Goal: Task Accomplishment & Management: Use online tool/utility

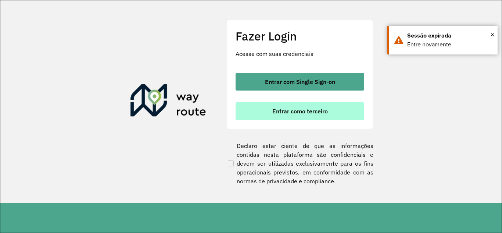
click at [288, 117] on button "Entrar como terceiro" at bounding box center [300, 111] width 129 height 18
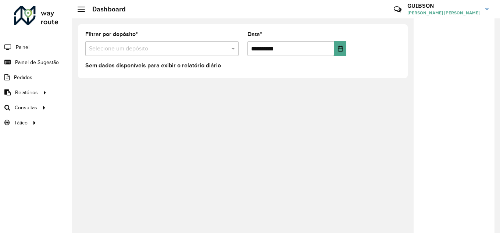
click at [132, 48] on input "text" at bounding box center [154, 48] width 131 height 9
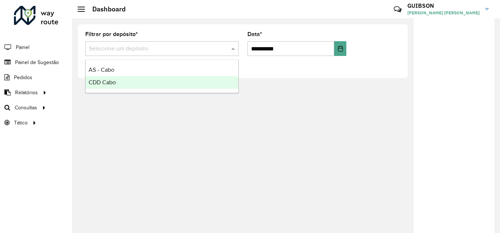
click at [130, 82] on div "CDD Cabo" at bounding box center [162, 82] width 153 height 12
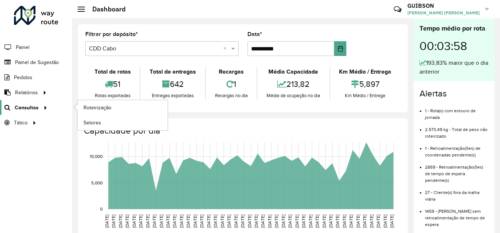
click at [21, 108] on span "Consultas" at bounding box center [27, 108] width 24 height 8
click at [29, 107] on span "Consultas" at bounding box center [27, 108] width 24 height 8
click at [35, 105] on span "Consultas" at bounding box center [27, 108] width 24 height 8
click at [43, 107] on icon at bounding box center [44, 106] width 6 height 11
click at [90, 109] on span "Roteirização" at bounding box center [98, 108] width 30 height 8
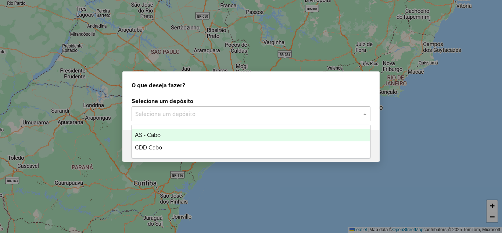
click at [171, 115] on input "text" at bounding box center [243, 114] width 217 height 9
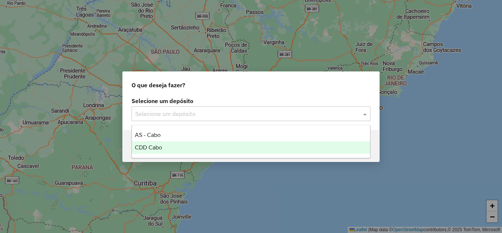
click at [166, 145] on div "CDD Cabo" at bounding box center [251, 147] width 238 height 12
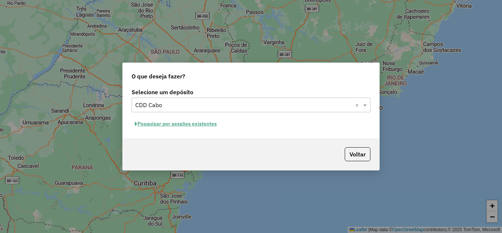
click at [193, 125] on button "Pesquisar por sessões existentes" at bounding box center [176, 123] width 89 height 11
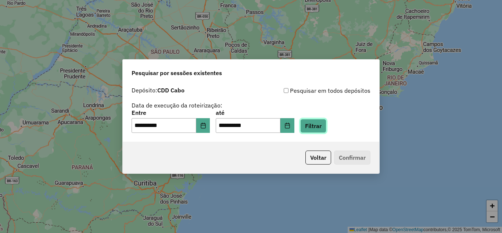
click at [322, 128] on button "Filtrar" at bounding box center [313, 126] width 26 height 14
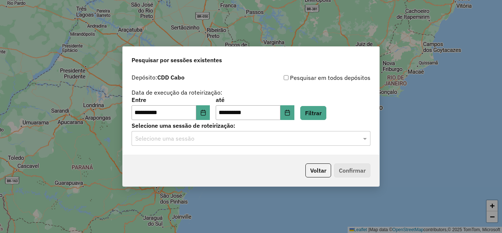
click at [219, 140] on input "text" at bounding box center [243, 138] width 217 height 9
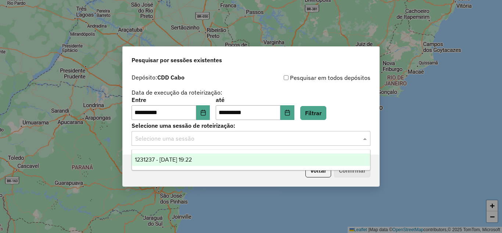
click at [191, 163] on div "1231237 - 19/08/2025 19:22" at bounding box center [251, 159] width 238 height 12
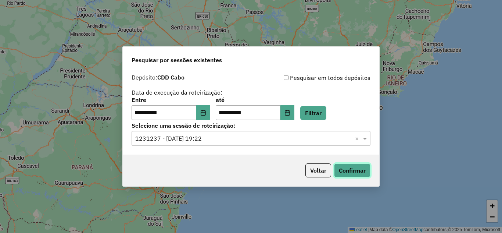
click at [341, 170] on button "Confirmar" at bounding box center [352, 170] width 36 height 14
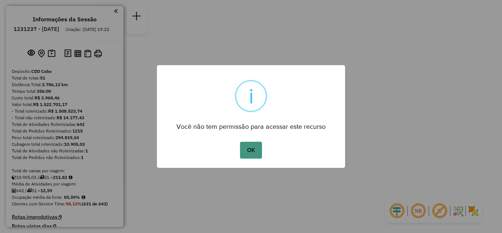
click at [249, 155] on button "OK" at bounding box center [251, 149] width 22 height 17
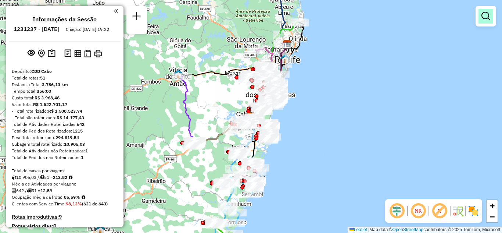
click at [484, 20] on link at bounding box center [486, 16] width 15 height 15
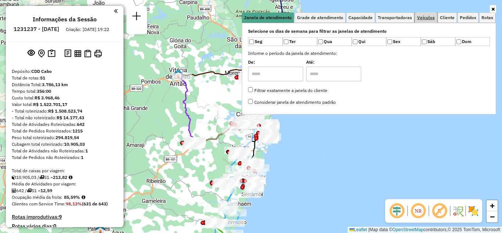
click at [421, 16] on span "Veículos" at bounding box center [426, 17] width 18 height 4
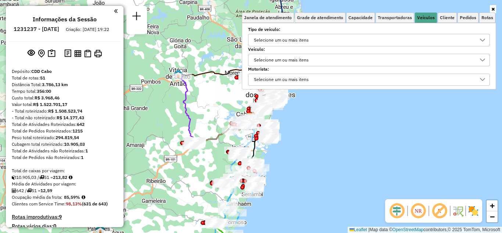
click at [322, 60] on div "Selecione um ou mais itens" at bounding box center [363, 60] width 224 height 12
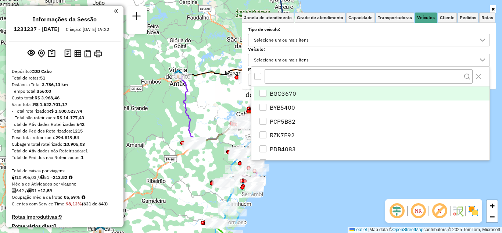
scroll to position [4, 25]
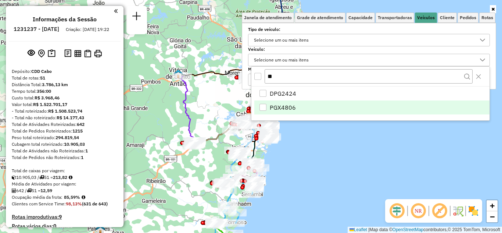
type input "**"
click at [262, 105] on div "PGX4806" at bounding box center [262, 107] width 7 height 7
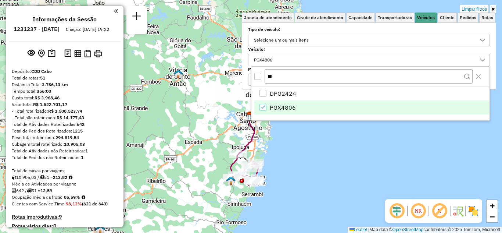
click at [411, 141] on div "Limpar filtros Janela de atendimento Grade de atendimento Capacidade Transporta…" at bounding box center [251, 116] width 502 height 233
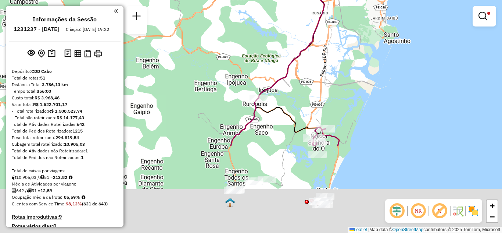
drag, startPoint x: 299, startPoint y: 137, endPoint x: 309, endPoint y: 37, distance: 100.9
click at [309, 37] on icon at bounding box center [291, 22] width 65 height 152
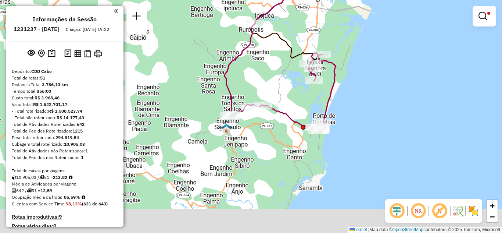
drag, startPoint x: 296, startPoint y: 154, endPoint x: 286, endPoint y: 77, distance: 77.1
click at [286, 77] on div "Limpar filtros Janela de atendimento Grade de atendimento Capacidade Transporta…" at bounding box center [251, 116] width 502 height 233
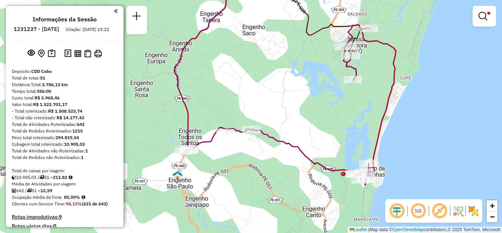
drag, startPoint x: 251, startPoint y: 88, endPoint x: 260, endPoint y: 87, distance: 9.3
click at [260, 87] on div "Limpar filtros Janela de atendimento Grade de atendimento Capacidade Transporta…" at bounding box center [251, 116] width 502 height 233
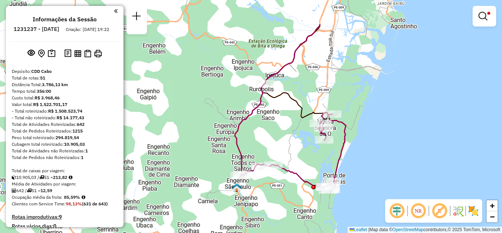
drag, startPoint x: 303, startPoint y: 79, endPoint x: 264, endPoint y: 144, distance: 75.5
click at [264, 144] on div "Limpar filtros Janela de atendimento Grade de atendimento Capacidade Transporta…" at bounding box center [251, 116] width 502 height 233
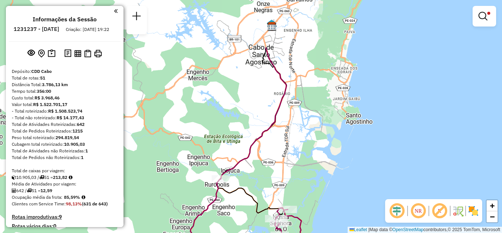
drag, startPoint x: 337, startPoint y: 103, endPoint x: 311, endPoint y: 152, distance: 55.3
click at [311, 152] on div "Limpar filtros Janela de atendimento Grade de atendimento Capacidade Transporta…" at bounding box center [251, 116] width 502 height 233
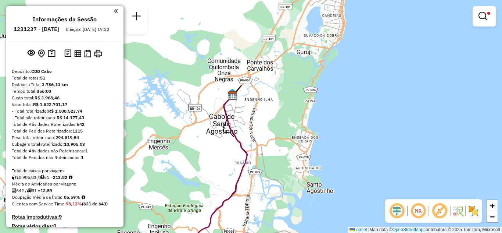
drag, startPoint x: 316, startPoint y: 110, endPoint x: 283, endPoint y: 158, distance: 57.6
click at [283, 158] on div "Limpar filtros Janela de atendimento Grade de atendimento Capacidade Transporta…" at bounding box center [251, 116] width 502 height 233
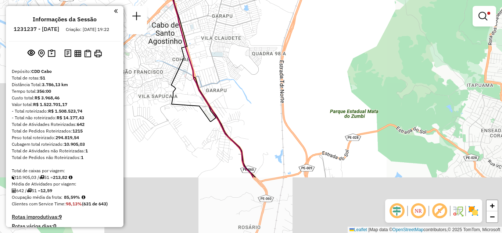
drag, startPoint x: 203, startPoint y: 86, endPoint x: 229, endPoint y: 38, distance: 54.4
click at [229, 38] on div "Limpar filtros Janela de atendimento Grade de atendimento Capacidade Transporta…" at bounding box center [251, 116] width 502 height 233
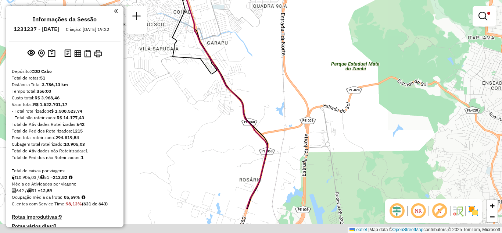
drag, startPoint x: 267, startPoint y: 115, endPoint x: 269, endPoint y: 13, distance: 102.2
click at [269, 13] on div "Limpar filtros Janela de atendimento Grade de atendimento Capacidade Transporta…" at bounding box center [251, 116] width 502 height 233
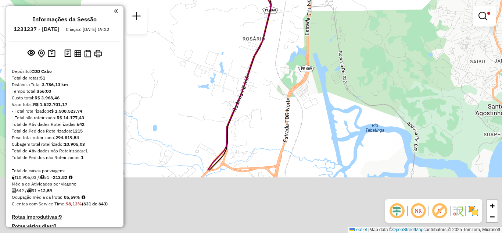
drag, startPoint x: 292, startPoint y: 168, endPoint x: 291, endPoint y: 83, distance: 84.9
click at [297, 75] on div "Limpar filtros Janela de atendimento Grade de atendimento Capacidade Transporta…" at bounding box center [251, 116] width 502 height 233
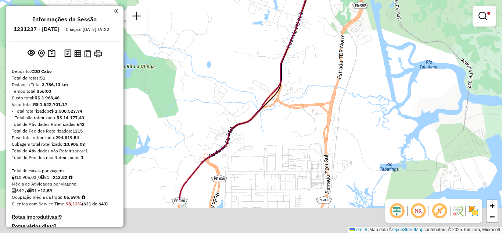
drag, startPoint x: 255, startPoint y: 166, endPoint x: 327, endPoint y: 82, distance: 110.5
click at [327, 82] on div "Limpar filtros Janela de atendimento Grade de atendimento Capacidade Transporta…" at bounding box center [251, 116] width 502 height 233
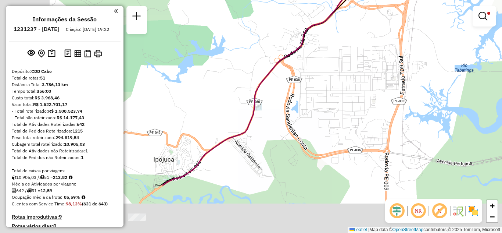
drag, startPoint x: 246, startPoint y: 164, endPoint x: 305, endPoint y: 40, distance: 136.4
click at [306, 36] on div "Limpar filtros Janela de atendimento Grade de atendimento Capacidade Transporta…" at bounding box center [251, 116] width 502 height 233
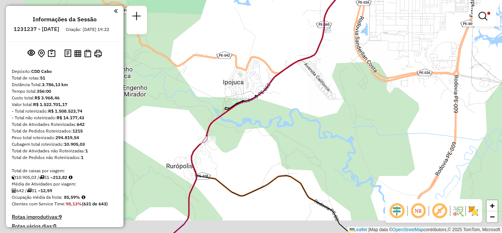
drag, startPoint x: 248, startPoint y: 150, endPoint x: 258, endPoint y: 142, distance: 12.9
click at [258, 142] on div "Limpar filtros Janela de atendimento Grade de atendimento Capacidade Transporta…" at bounding box center [251, 116] width 502 height 233
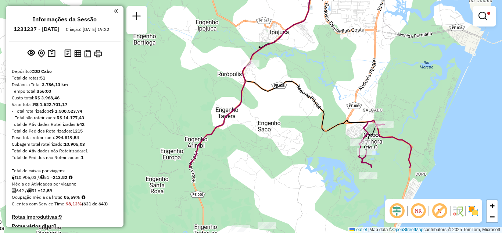
drag, startPoint x: 238, startPoint y: 183, endPoint x: 261, endPoint y: 94, distance: 92.4
click at [261, 94] on div "Limpar filtros Janela de atendimento Grade de atendimento Capacidade Transporta…" at bounding box center [251, 116] width 502 height 233
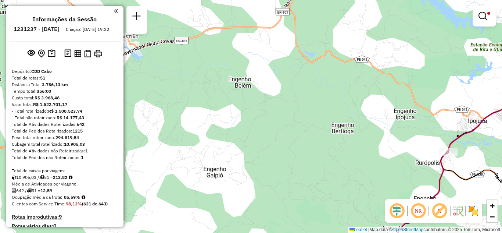
drag, startPoint x: 262, startPoint y: 160, endPoint x: 455, endPoint y: 250, distance: 213.1
click at [455, 232] on html "Aplicando filtros Pop-up bloqueado! Seu navegador bloqueou automáticamente a ab…" at bounding box center [251, 116] width 502 height 233
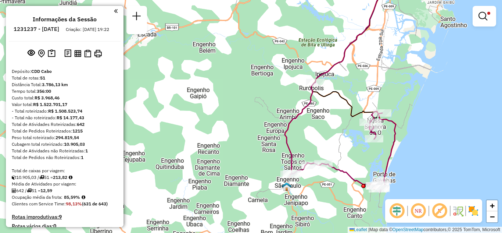
drag, startPoint x: 337, startPoint y: 71, endPoint x: 273, endPoint y: 27, distance: 77.5
click at [273, 27] on div "Limpar filtros Janela de atendimento Grade de atendimento Capacidade Transporta…" at bounding box center [251, 116] width 502 height 233
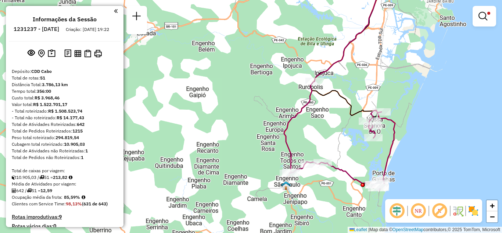
drag, startPoint x: 322, startPoint y: 150, endPoint x: 318, endPoint y: 139, distance: 11.7
click at [318, 140] on div "Limpar filtros Janela de atendimento Grade de atendimento Capacidade Transporta…" at bounding box center [251, 116] width 502 height 233
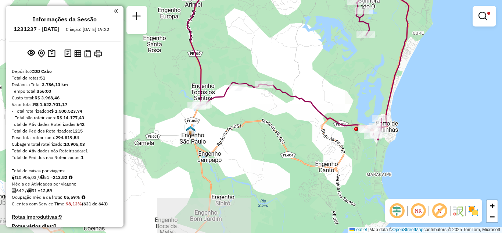
drag, startPoint x: 362, startPoint y: 174, endPoint x: 313, endPoint y: 116, distance: 75.9
click at [296, 109] on div "Limpar filtros Janela de atendimento Grade de atendimento Capacidade Transporta…" at bounding box center [251, 116] width 502 height 233
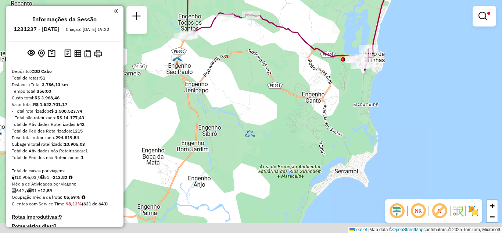
drag, startPoint x: 385, startPoint y: 164, endPoint x: 372, endPoint y: 101, distance: 64.7
click at [372, 101] on div "Limpar filtros Janela de atendimento Grade de atendimento Capacidade Transporta…" at bounding box center [251, 116] width 502 height 233
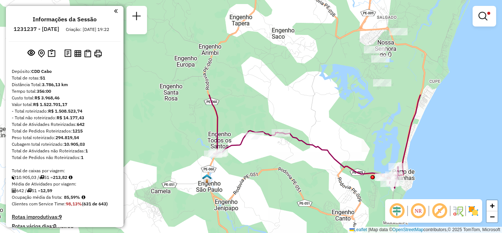
drag, startPoint x: 219, startPoint y: 58, endPoint x: 248, endPoint y: 174, distance: 119.9
click at [248, 174] on div "Limpar filtros Janela de atendimento Grade de atendimento Capacidade Transporta…" at bounding box center [251, 116] width 502 height 233
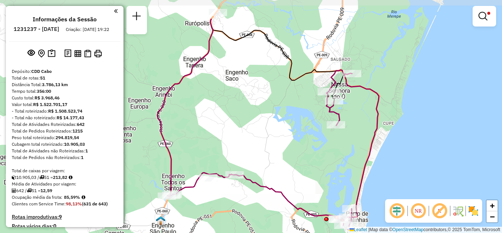
drag, startPoint x: 321, startPoint y: 114, endPoint x: 282, endPoint y: 135, distance: 44.6
click at [282, 135] on div "Limpar filtros Janela de atendimento Grade de atendimento Capacidade Transporta…" at bounding box center [251, 116] width 502 height 233
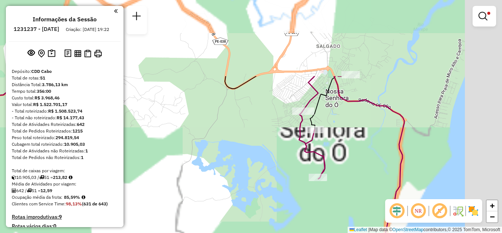
drag, startPoint x: 362, startPoint y: 73, endPoint x: 270, endPoint y: 174, distance: 136.3
click at [270, 174] on div "Limpar filtros Janela de atendimento Grade de atendimento Capacidade Transporta…" at bounding box center [251, 116] width 502 height 233
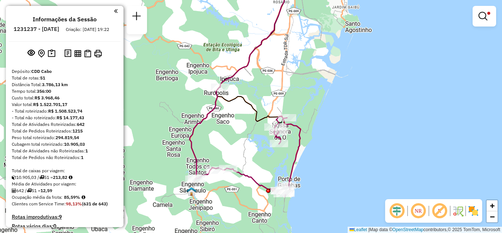
drag, startPoint x: 313, startPoint y: 154, endPoint x: 316, endPoint y: 87, distance: 67.3
click at [316, 87] on div "Rota 35 - Placa PGX4806 72910024 - BAR DA PIABA Limpar filtros Janela de atendi…" at bounding box center [251, 116] width 502 height 233
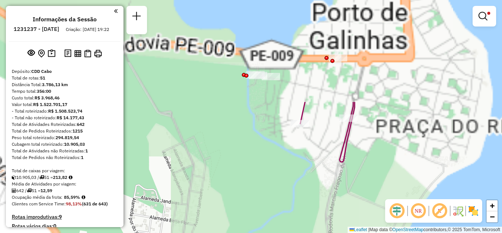
drag, startPoint x: 297, startPoint y: 119, endPoint x: 287, endPoint y: 194, distance: 74.9
click at [287, 194] on div "Limpar filtros Janela de atendimento Grade de atendimento Capacidade Transporta…" at bounding box center [251, 116] width 502 height 233
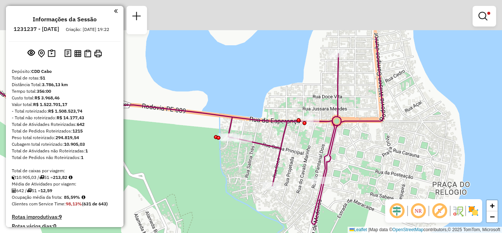
drag, startPoint x: 395, startPoint y: 89, endPoint x: 362, endPoint y: 137, distance: 58.7
click at [365, 149] on div "Limpar filtros Janela de atendimento Grade de atendimento Capacidade Transporta…" at bounding box center [251, 116] width 502 height 233
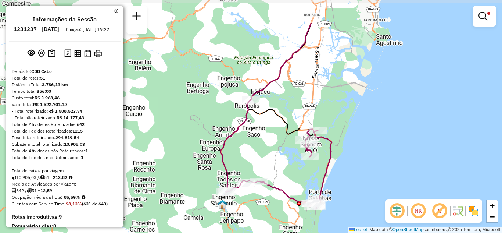
drag, startPoint x: 223, startPoint y: 86, endPoint x: 200, endPoint y: 108, distance: 32.2
click at [200, 108] on div "Limpar filtros Janela de atendimento Grade de atendimento Capacidade Transporta…" at bounding box center [251, 116] width 502 height 233
